Goal: Understand process/instructions: Learn how to perform a task or action

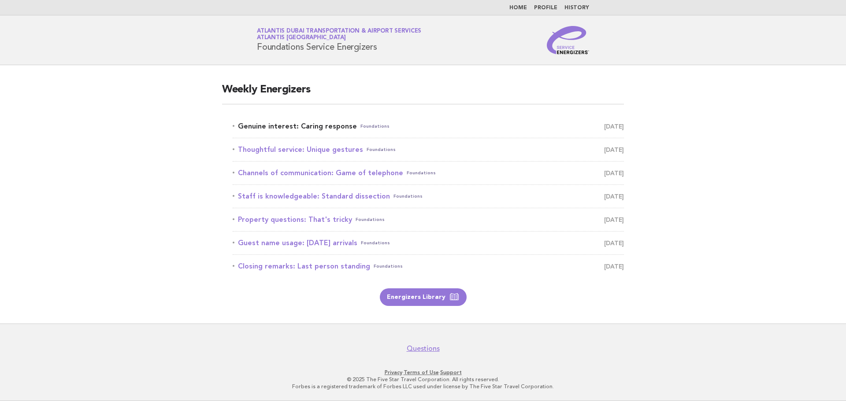
click at [335, 129] on link "Genuine interest: Caring response Foundations August 27" at bounding box center [428, 126] width 391 height 12
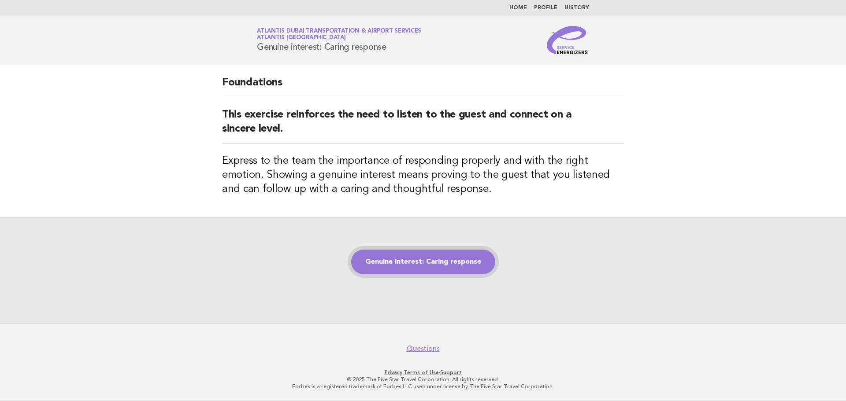
click at [397, 257] on link "Genuine interest: Caring response" at bounding box center [423, 262] width 144 height 25
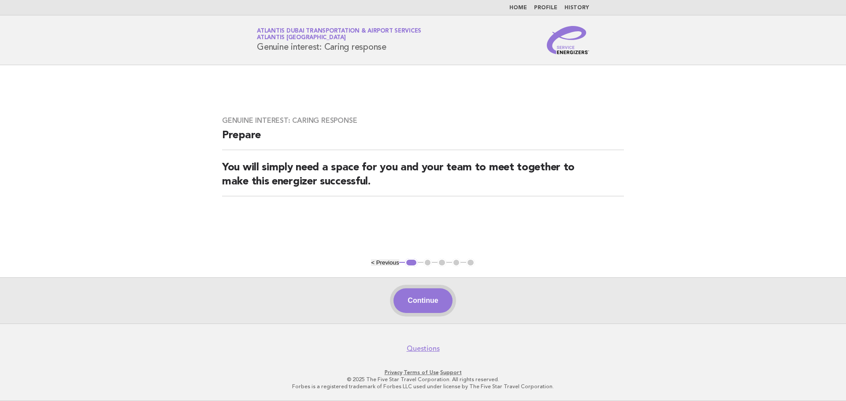
click at [416, 297] on button "Continue" at bounding box center [423, 301] width 59 height 25
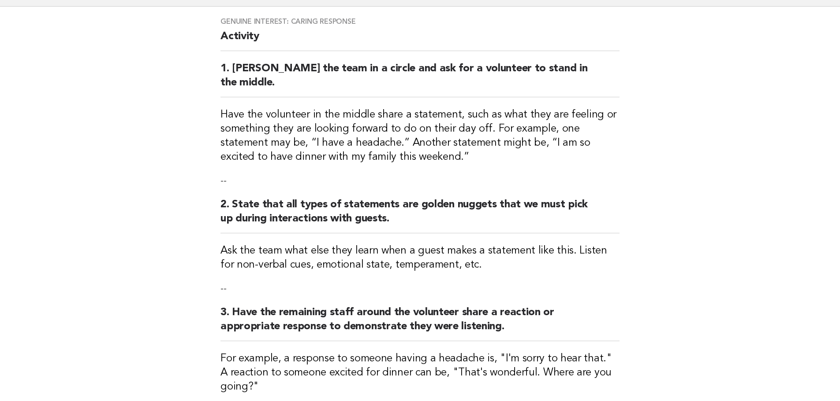
scroll to position [118, 0]
